Goal: Check status: Check status

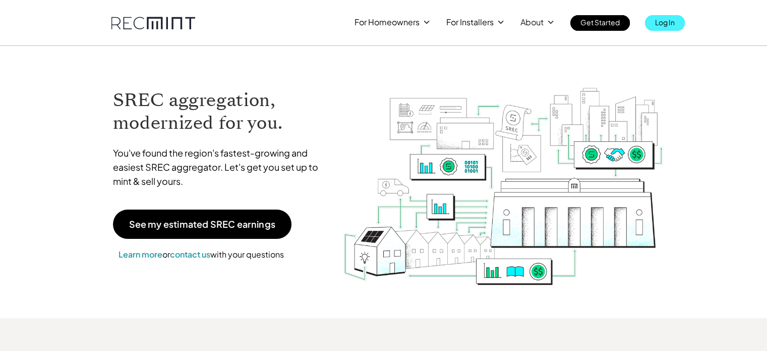
click at [673, 20] on p "Log In" at bounding box center [665, 22] width 20 height 14
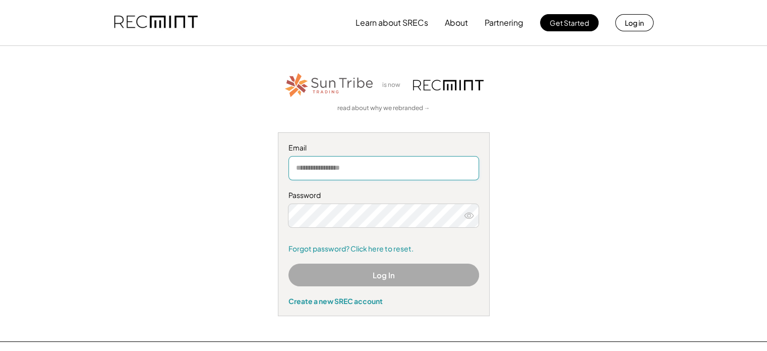
click at [376, 169] on input "email" at bounding box center [384, 168] width 191 height 24
click at [369, 176] on input "email" at bounding box center [384, 168] width 191 height 24
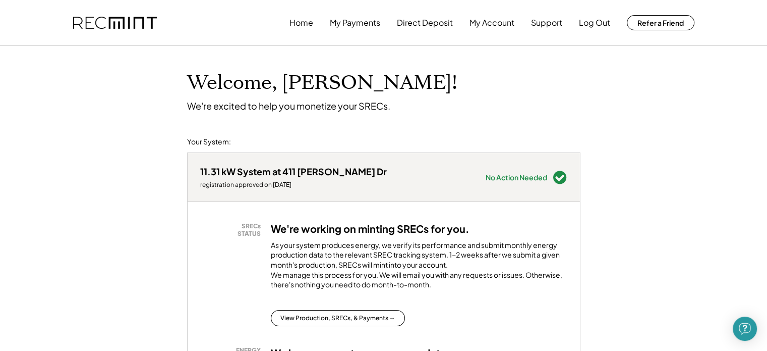
click at [345, 33] on div "Home My Payments Direct Deposit My Account Support Log Out Refer a Friend" at bounding box center [384, 22] width 646 height 45
click at [337, 20] on button "My Payments" at bounding box center [355, 23] width 50 height 20
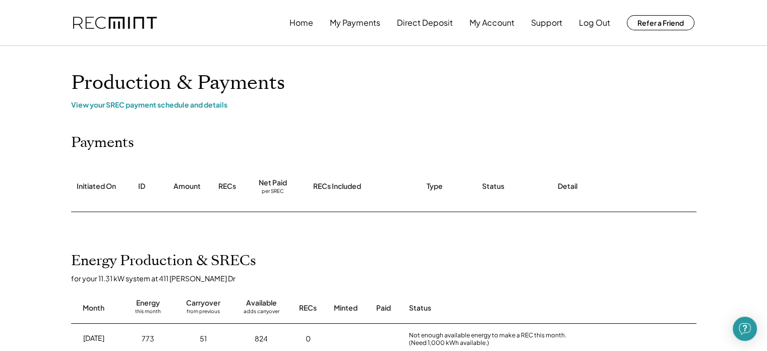
click at [143, 111] on div "Home My Payments Direct Deposit My Account Support Log Out Refer a Friend Produ…" at bounding box center [383, 353] width 767 height 707
click at [144, 110] on div "Home My Payments Direct Deposit My Account Support Log Out Refer a Friend Produ…" at bounding box center [383, 353] width 767 height 707
click at [145, 100] on div "View your SREC payment schedule and details" at bounding box center [384, 104] width 626 height 9
click at [147, 108] on div "View your SREC payment schedule and details" at bounding box center [384, 104] width 626 height 9
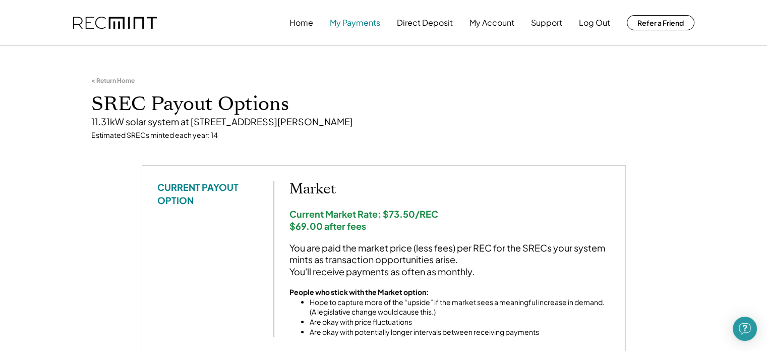
click at [370, 28] on button "My Payments" at bounding box center [355, 23] width 50 height 20
